Goal: Task Accomplishment & Management: Complete application form

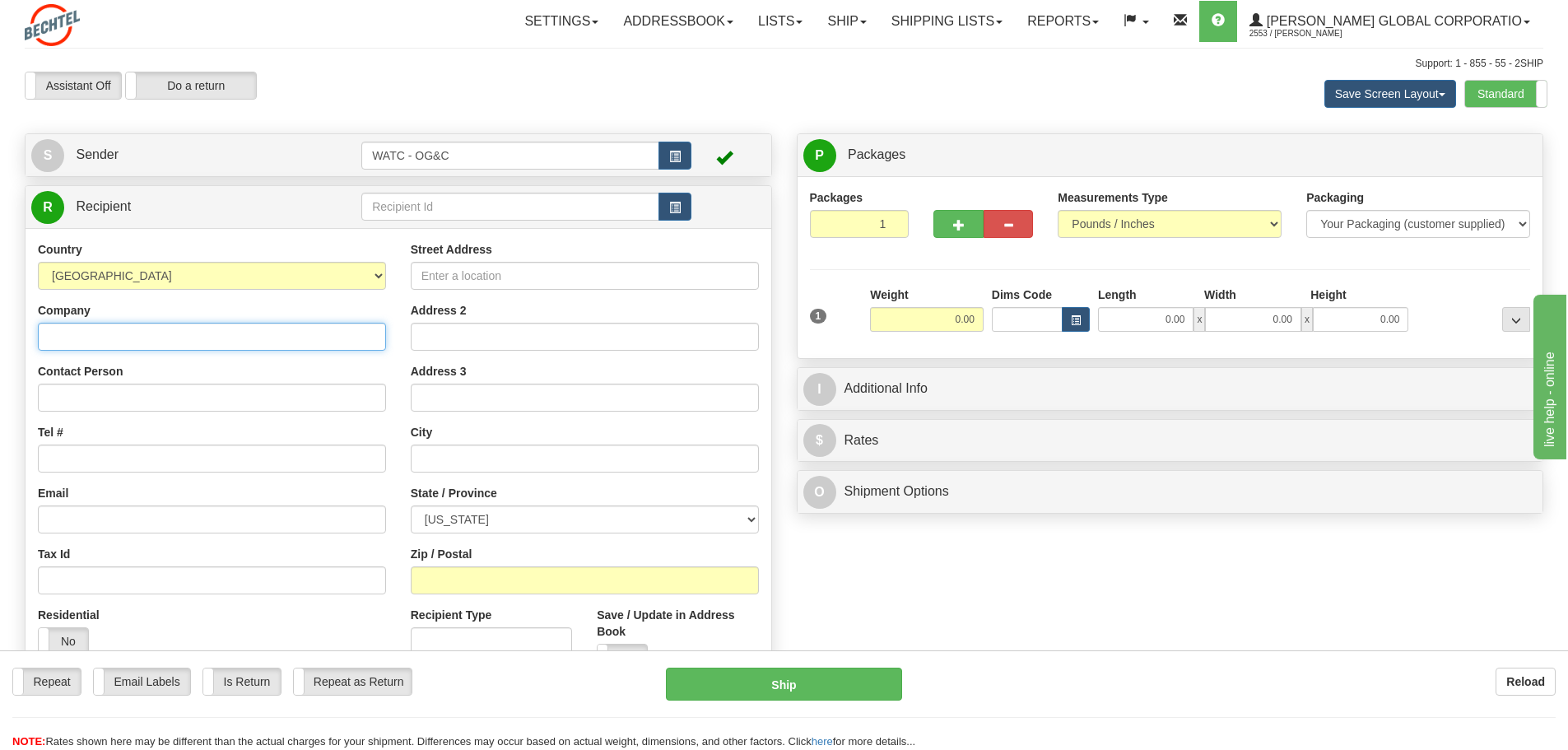
click at [137, 332] on input "Company" at bounding box center [212, 337] width 348 height 28
type input "[PERSON_NAME]"
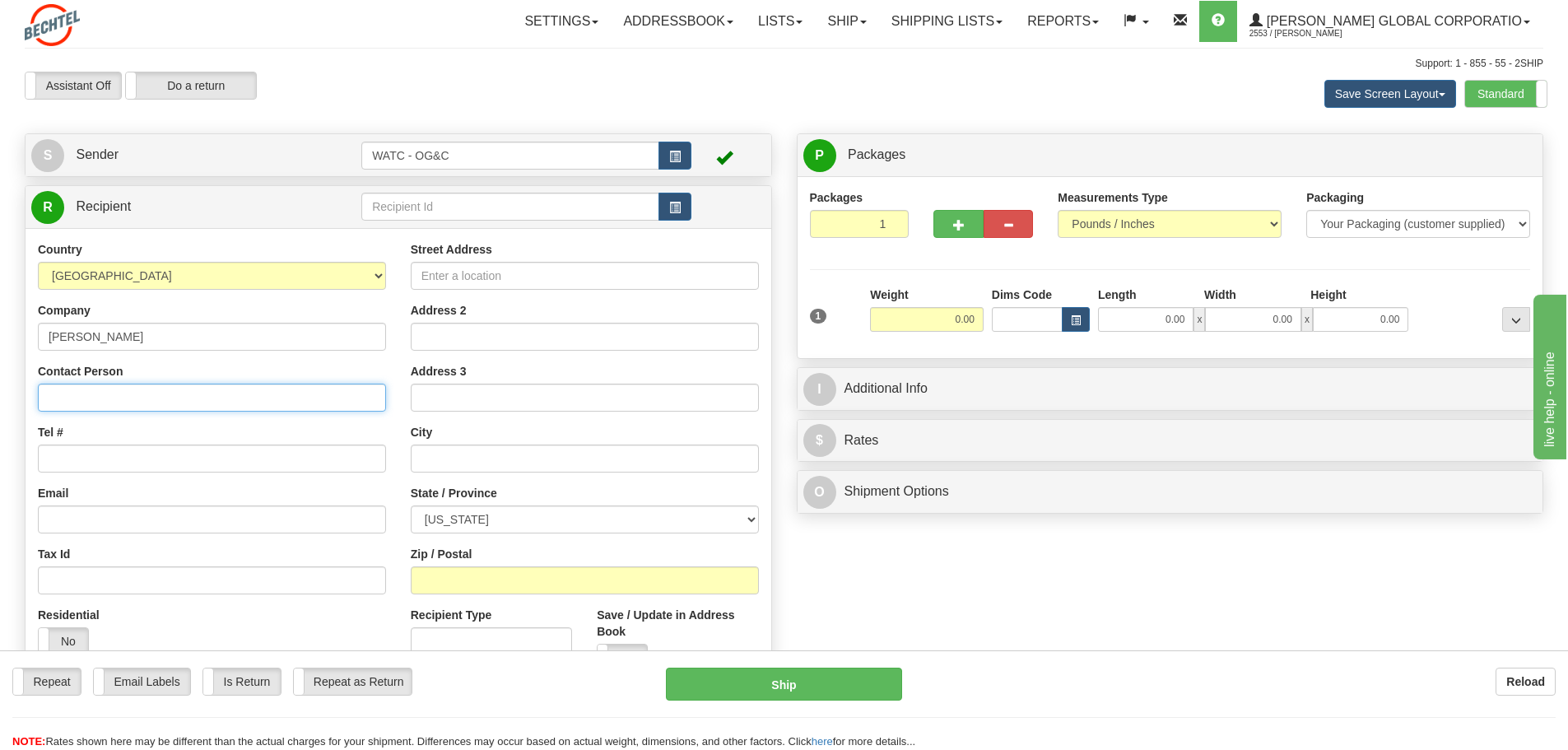
type input "[PERSON_NAME]"
type input "[EMAIL_ADDRESS][PERSON_NAME][DOMAIN_NAME]"
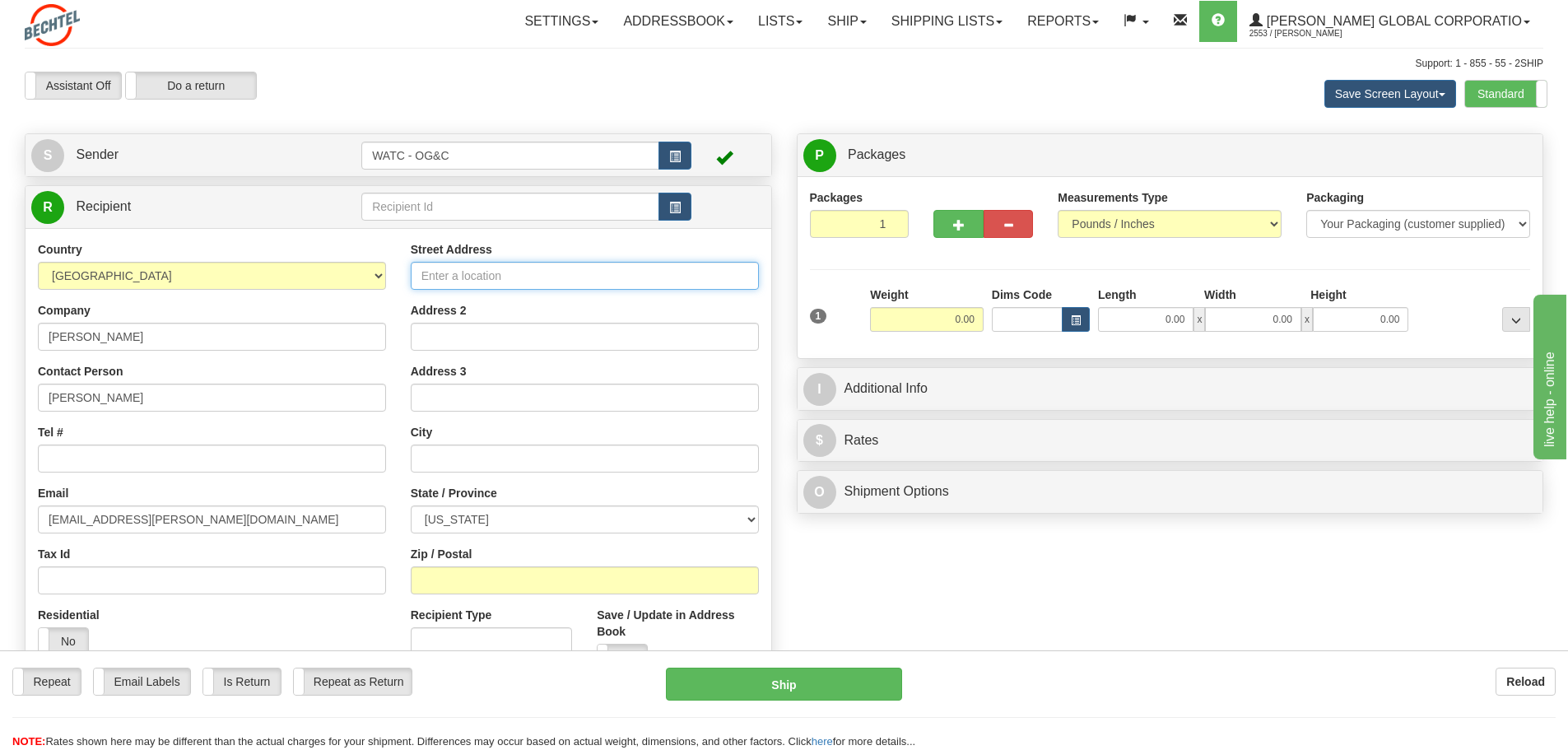
type input "[STREET_ADDRESS]"
type input "[PERSON_NAME]"
select select "NV"
type input "89052"
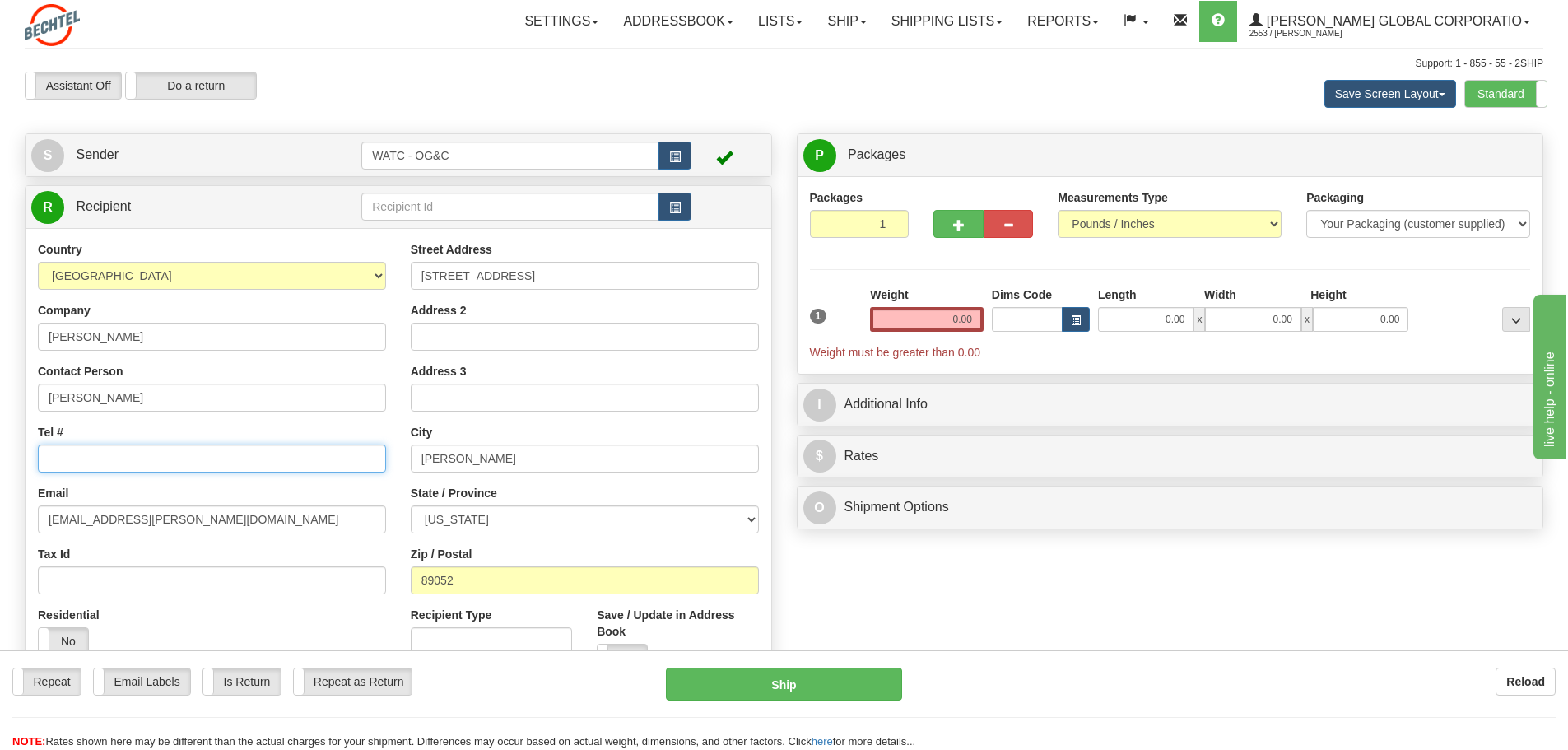
click at [81, 456] on input "Tel #" at bounding box center [212, 458] width 348 height 28
type input "2165344602"
click at [922, 315] on input "0.00" at bounding box center [927, 320] width 114 height 25
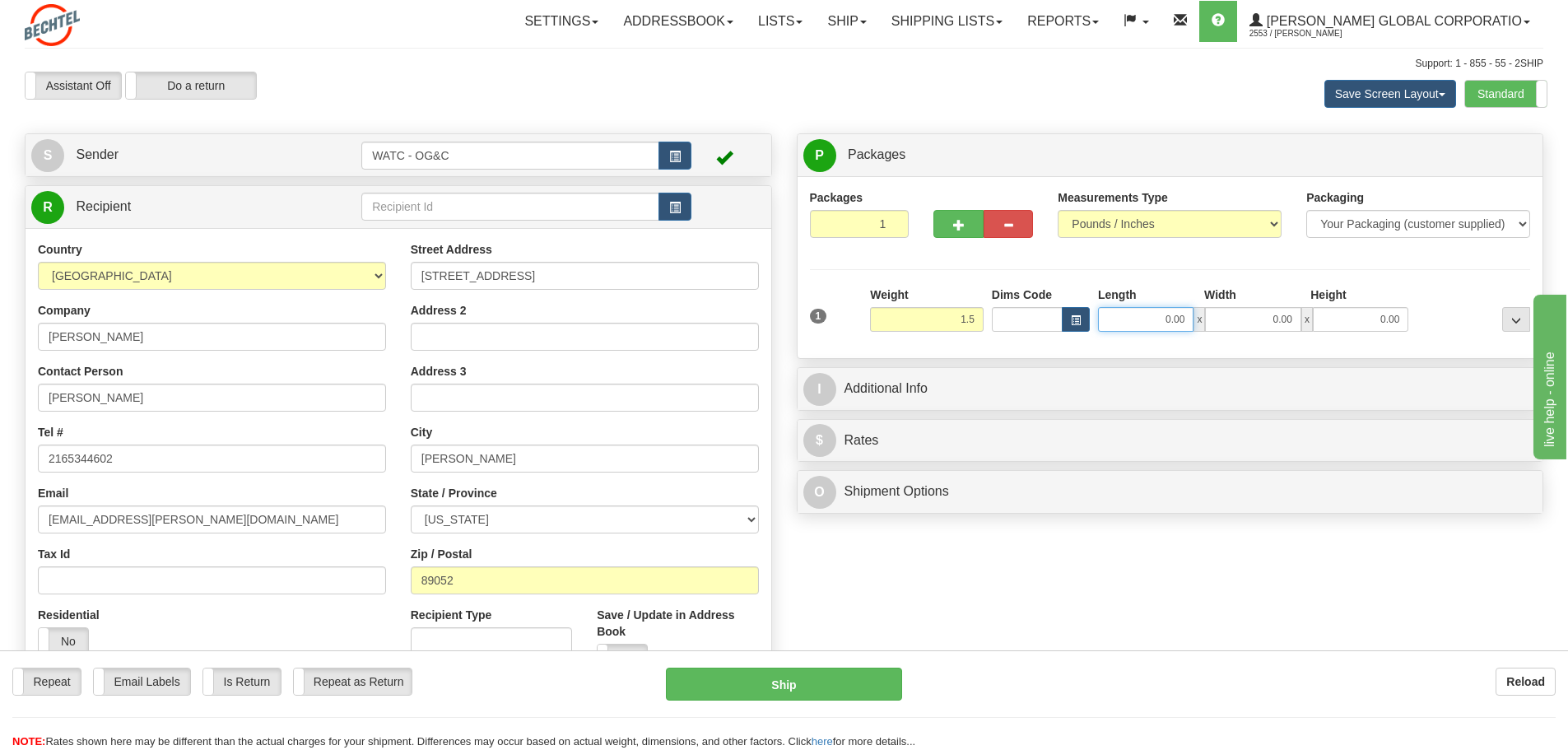
type input "1.50"
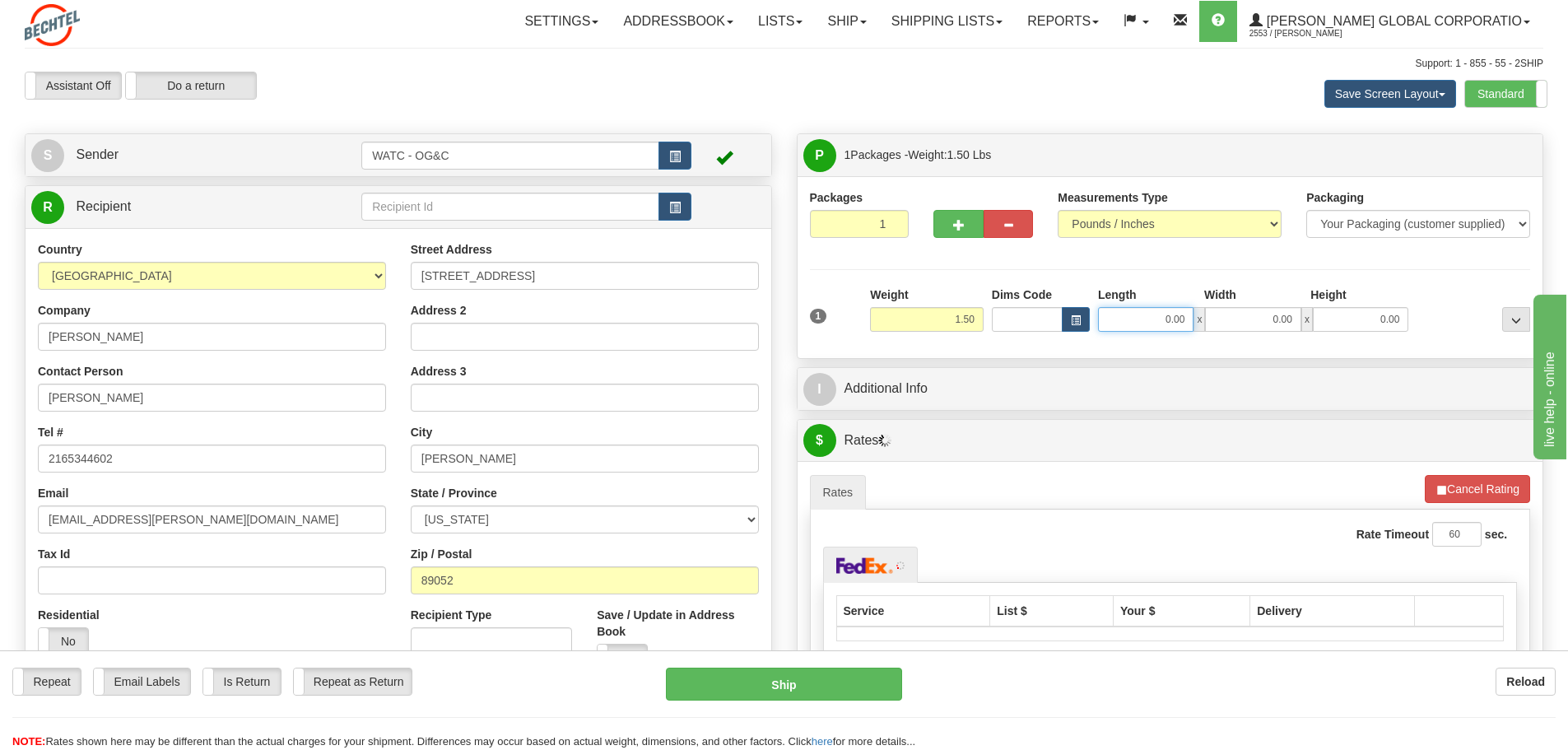
click at [1139, 321] on input "0.00" at bounding box center [1145, 320] width 96 height 25
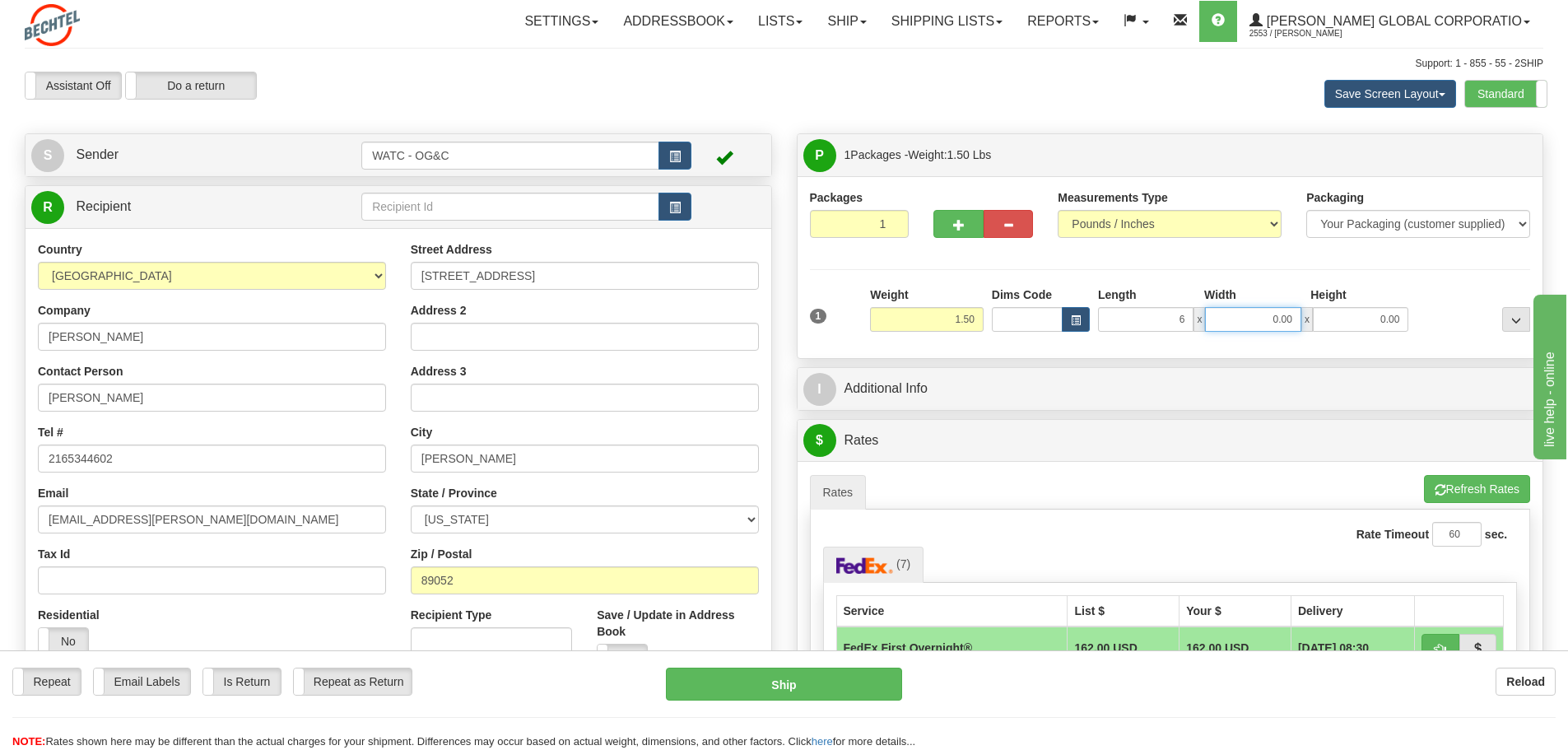
type input "6.00"
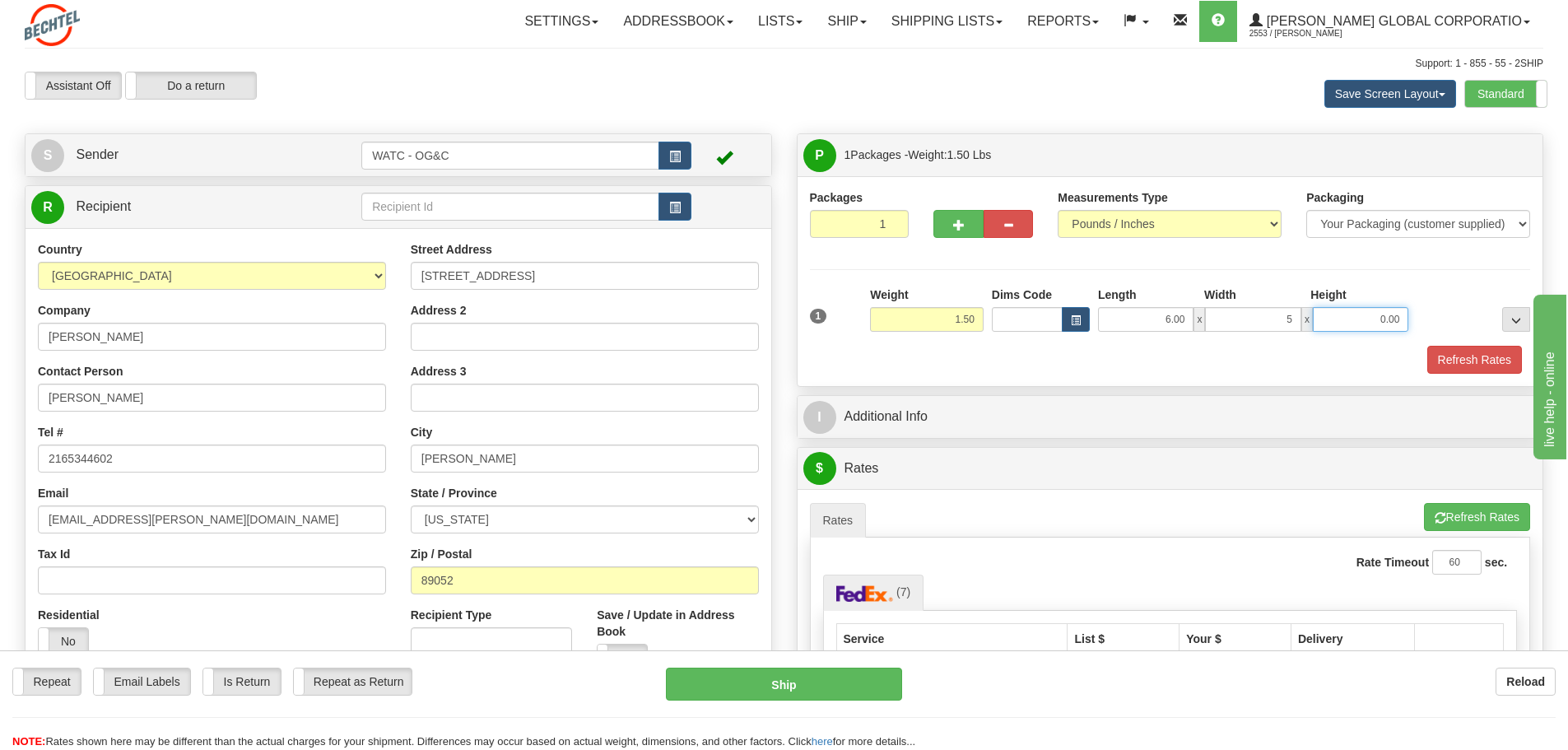
type input "5.00"
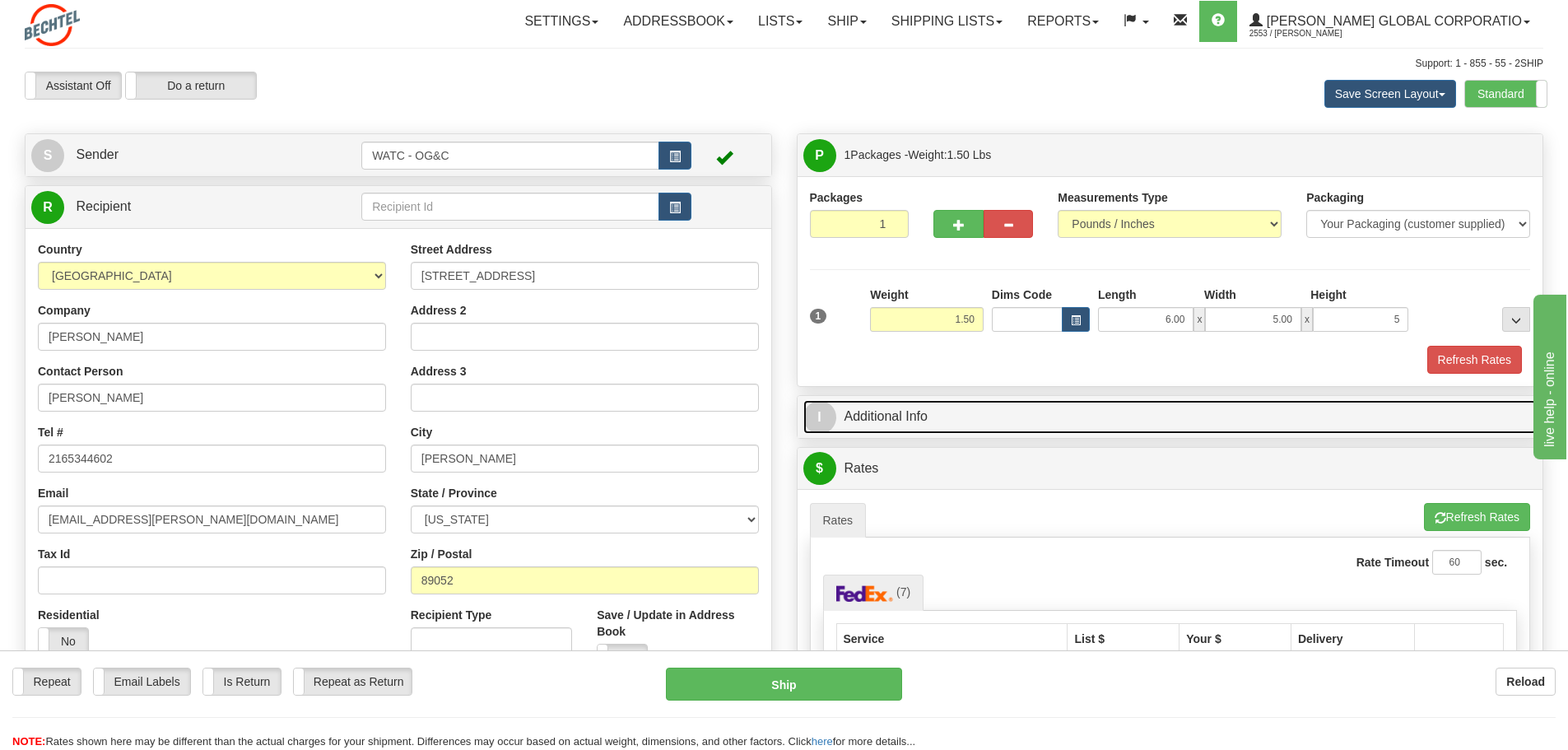
type input "5.00"
click at [819, 417] on span "I" at bounding box center [820, 418] width 33 height 33
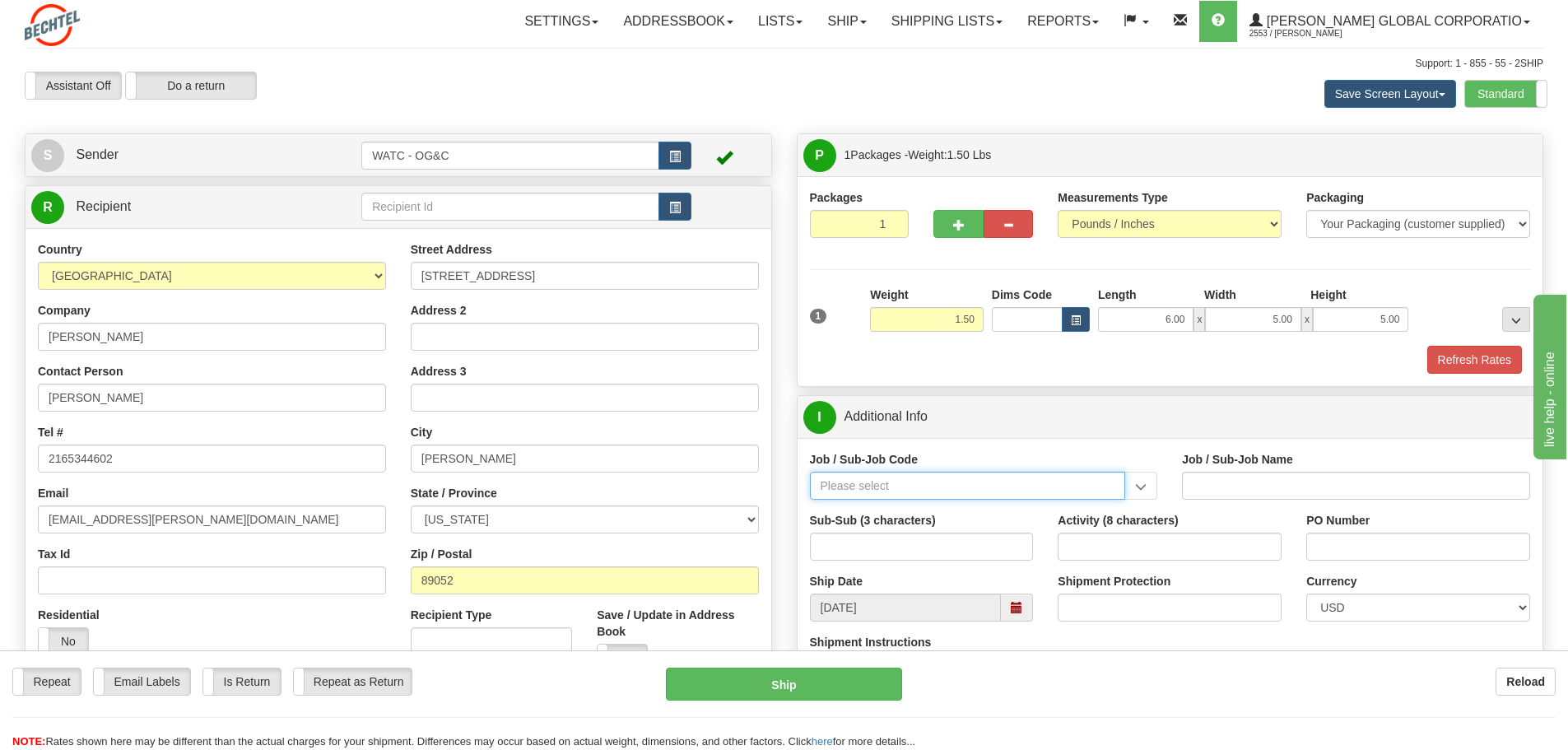
click at [859, 488] on input "Job / Sub-Job Code" at bounding box center [968, 486] width 316 height 28
type input "55258-900"
click at [855, 505] on div "55258-900" at bounding box center [963, 512] width 300 height 18
type input "CUSTOM ARC SERVICES - SUPPORT SERVICES - CUSTOM AR"
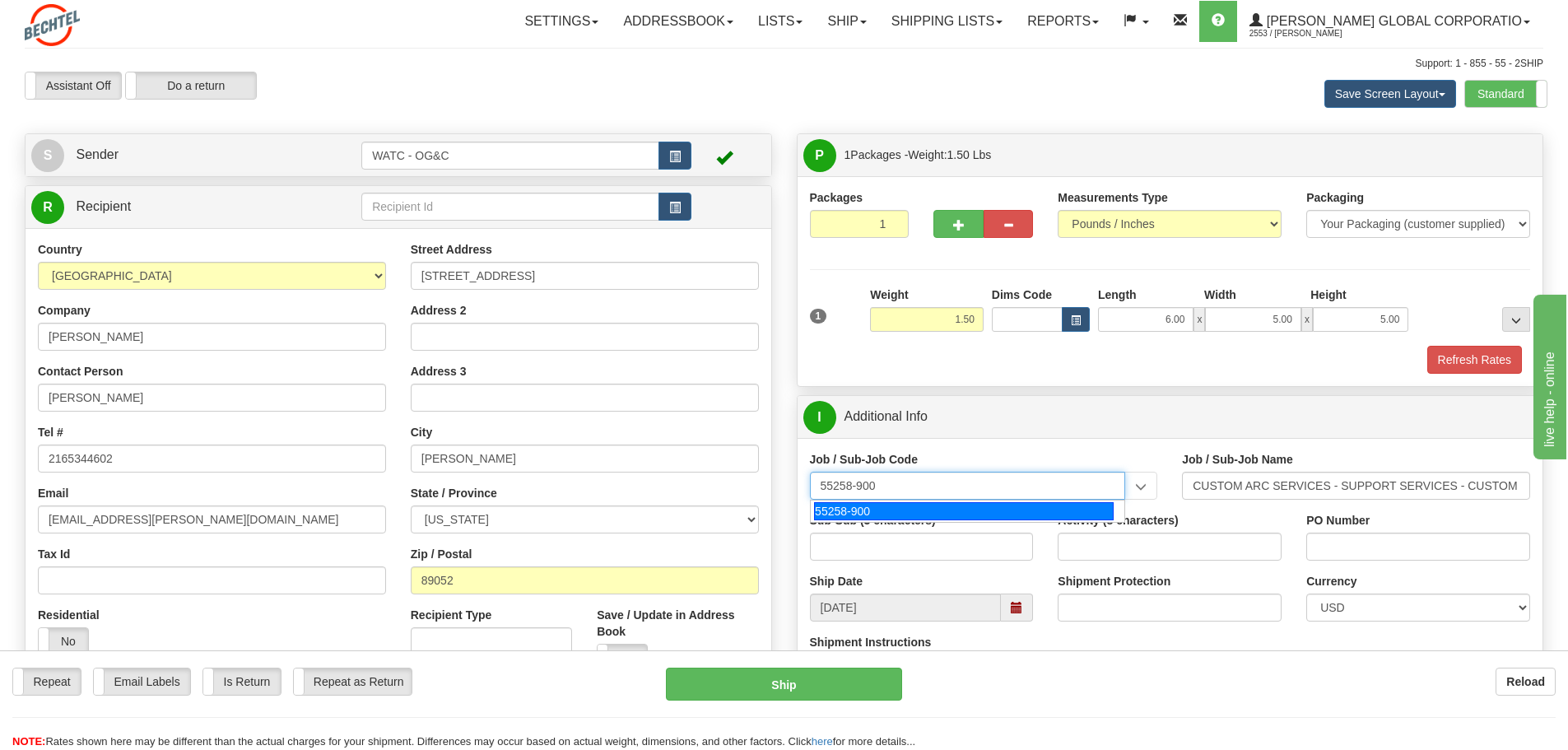
type input "55258-900"
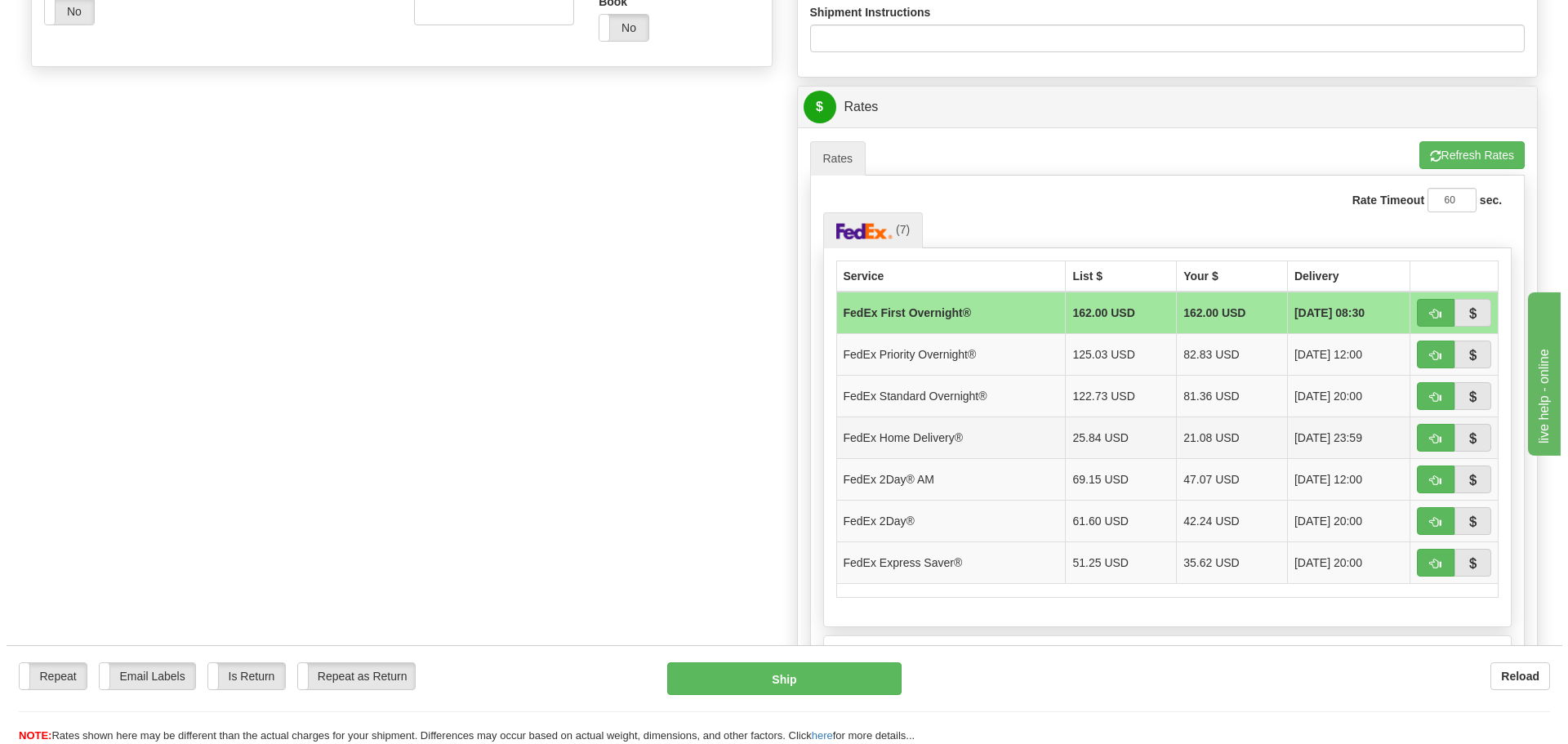
scroll to position [674, 0]
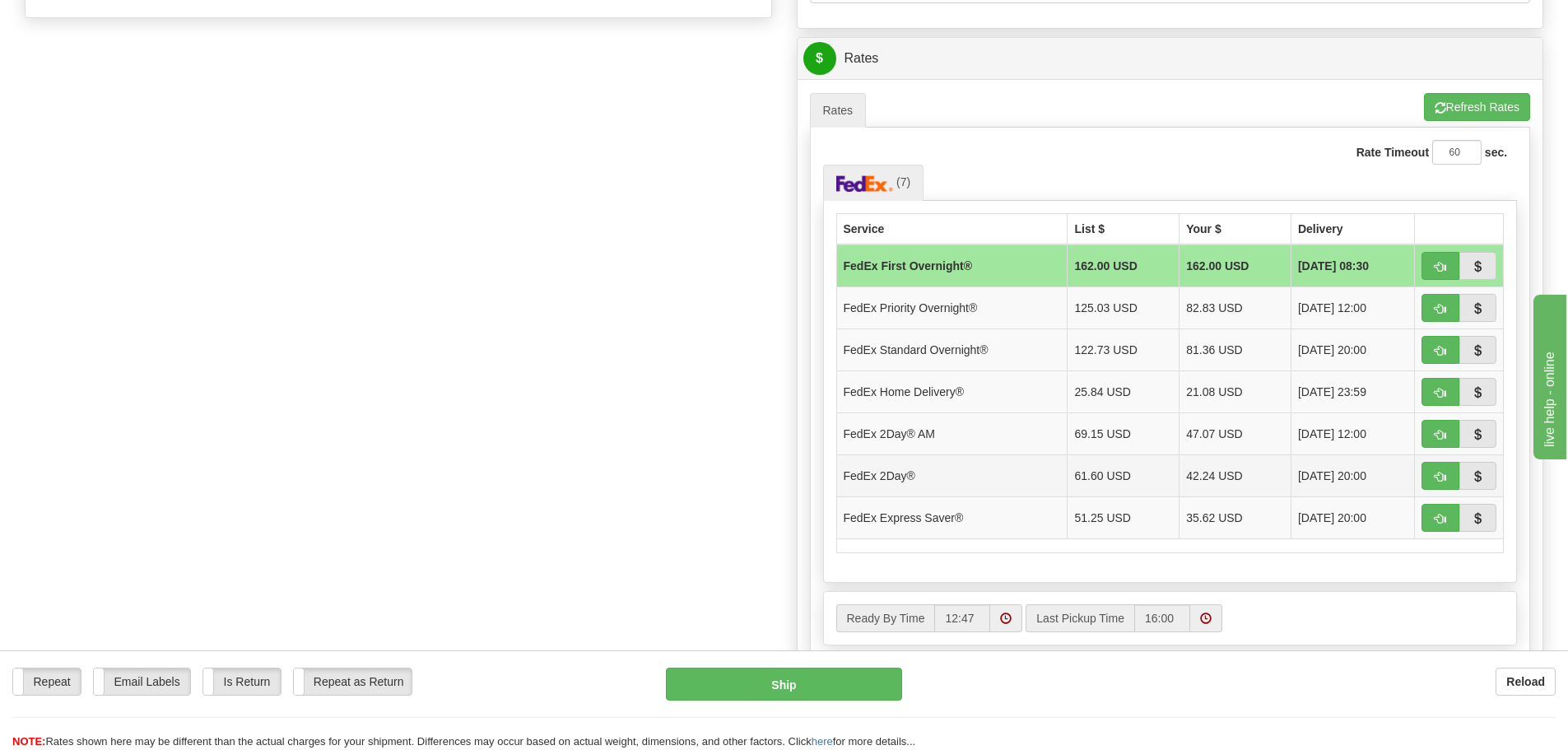
click at [1218, 478] on td "42.24 USD" at bounding box center [1235, 475] width 112 height 42
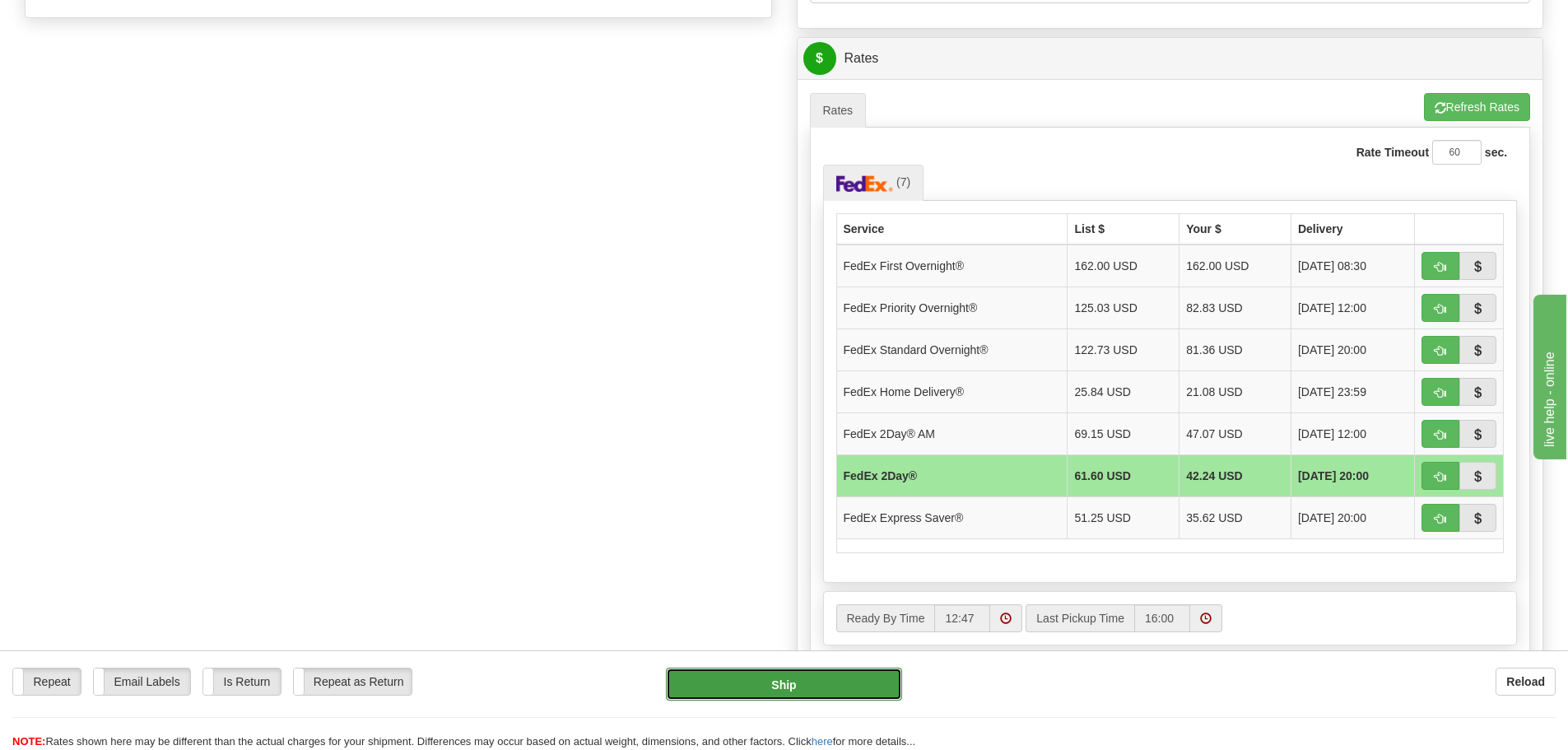
click at [773, 677] on button "Ship" at bounding box center [784, 684] width 236 height 33
type input "03"
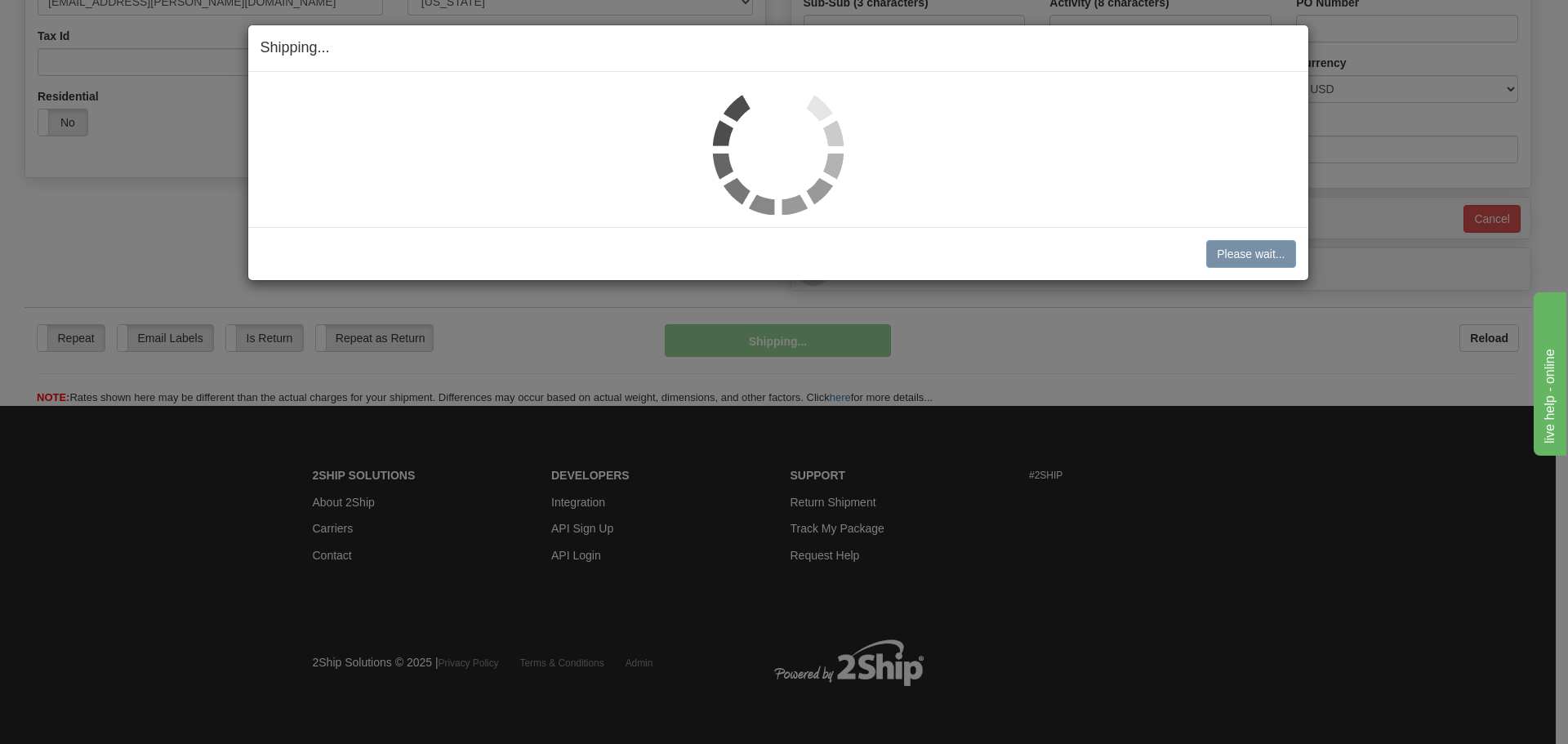
scroll to position [514, 0]
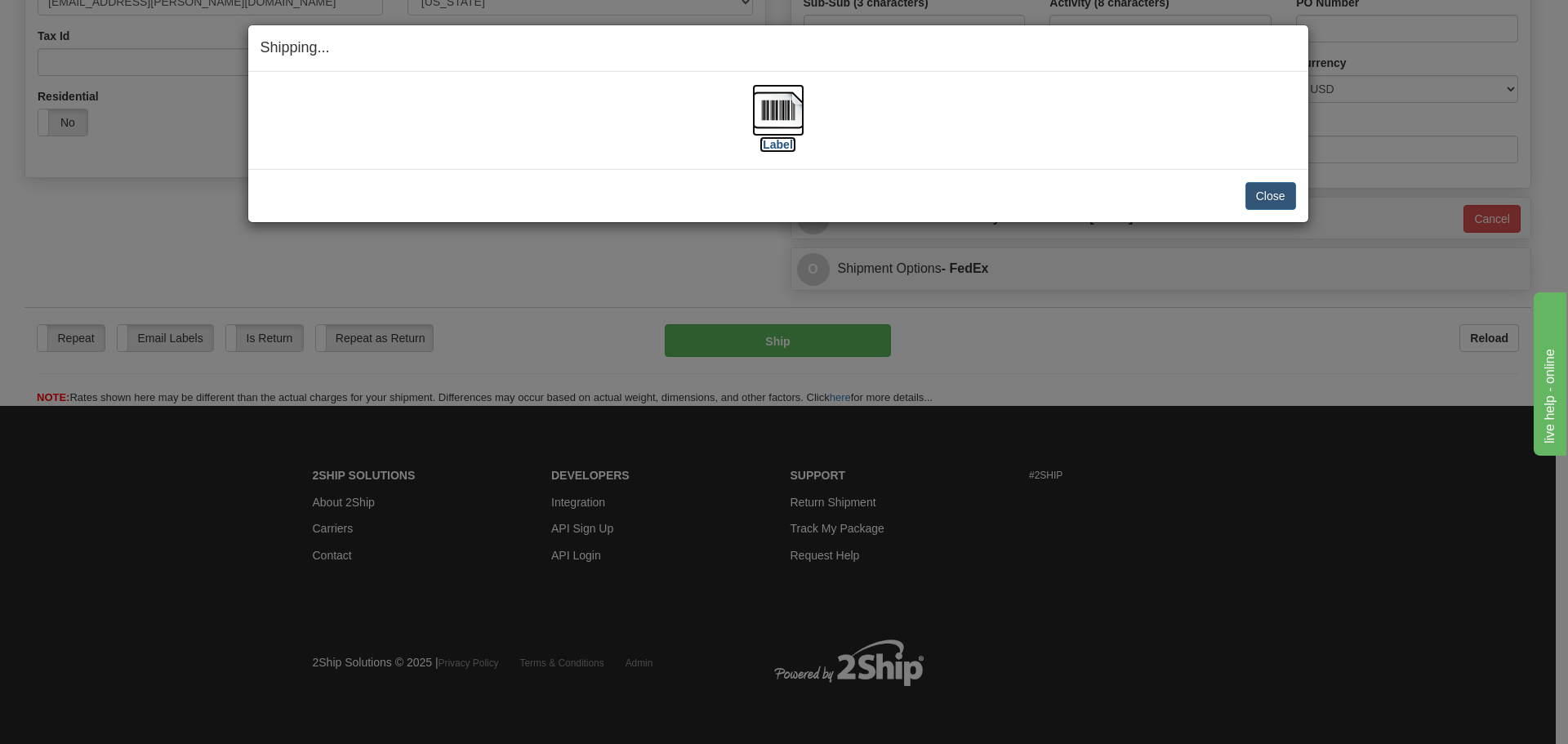
click at [779, 102] on img at bounding box center [778, 110] width 52 height 52
